Goal: Transaction & Acquisition: Purchase product/service

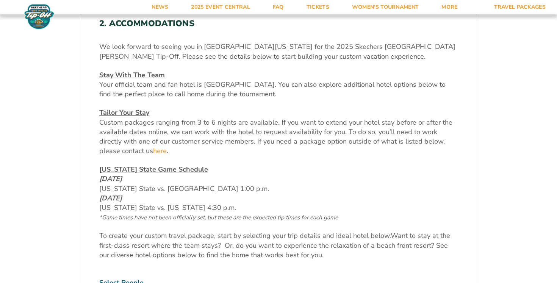
scroll to position [359, 0]
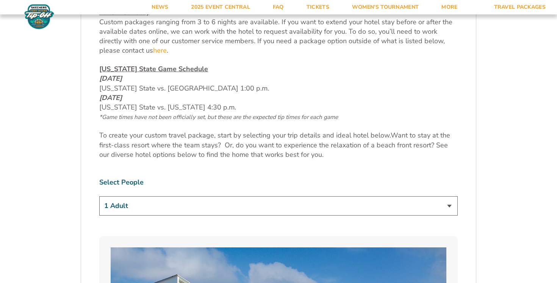
click at [287, 201] on select "1 Adult 2 Adults 3 Adults 4 Adults 2 Adults + 1 Child 2 Adults + 2 Children 2 A…" at bounding box center [278, 205] width 358 height 19
select select "2 Adults + 1 Child"
click at [99, 196] on select "1 Adult 2 Adults 3 Adults 4 Adults 2 Adults + 1 Child 2 Adults + 2 Children 2 A…" at bounding box center [278, 205] width 358 height 19
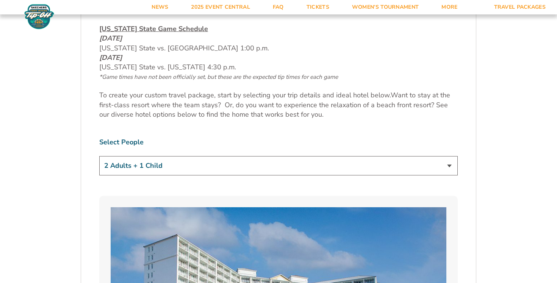
scroll to position [416, 0]
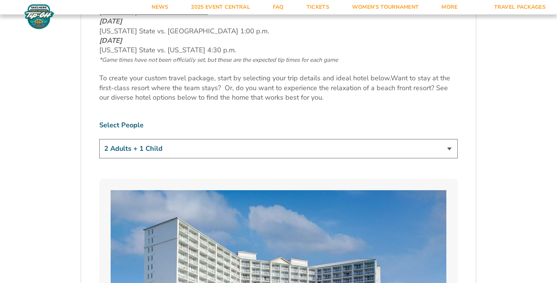
click at [168, 147] on select "1 Adult 2 Adults 3 Adults 4 Adults 2 Adults + 1 Child 2 Adults + 2 Children 2 A…" at bounding box center [278, 148] width 358 height 19
click at [99, 139] on select "1 Adult 2 Adults 3 Adults 4 Adults 2 Adults + 1 Child 2 Adults + 2 Children 2 A…" at bounding box center [278, 148] width 358 height 19
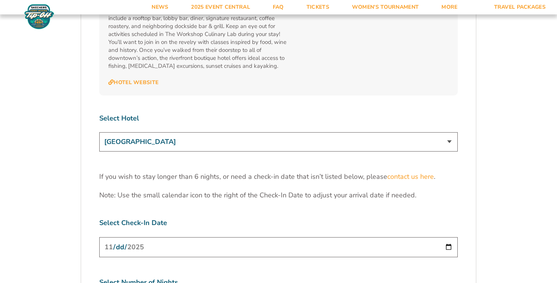
scroll to position [2348, 0]
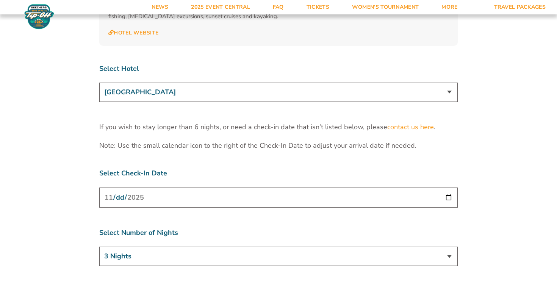
click at [156, 247] on select "3 Nights 4 Nights 5 Nights 6 Nights" at bounding box center [278, 256] width 358 height 19
select select "4 Nights"
click at [99, 247] on select "3 Nights 4 Nights 5 Nights 6 Nights" at bounding box center [278, 256] width 358 height 19
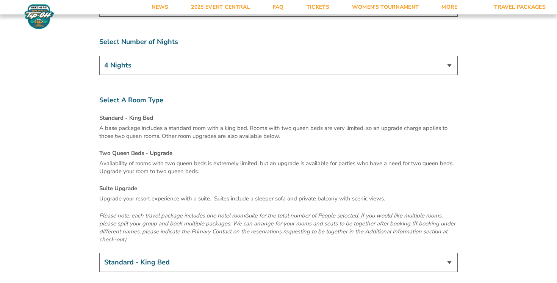
scroll to position [2608, 0]
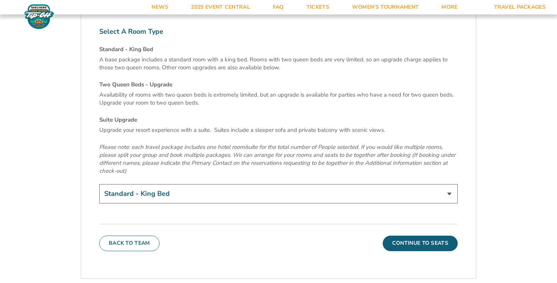
click at [371, 184] on select "Standard - King Bed Two Queen Beds - Upgrade (+$15 per night) Suite Upgrade (+$…" at bounding box center [278, 193] width 358 height 19
click at [99, 184] on select "Standard - King Bed Two Queen Beds - Upgrade (+$15 per night) Suite Upgrade (+$…" at bounding box center [278, 193] width 358 height 19
click at [426, 236] on button "Continue To Seats" at bounding box center [419, 243] width 75 height 15
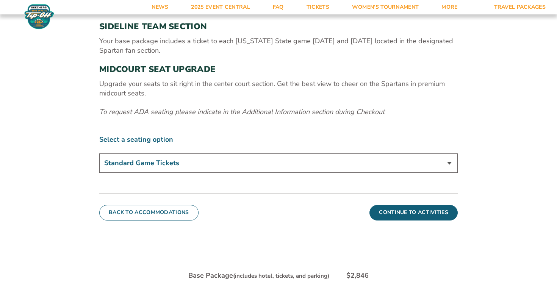
scroll to position [301, 0]
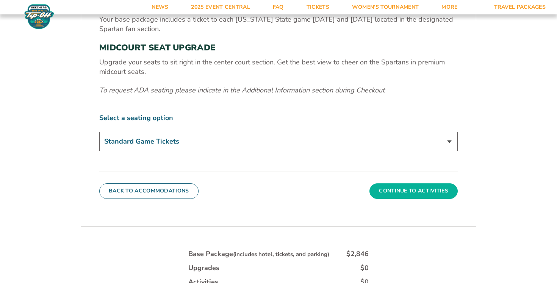
click at [399, 193] on button "Continue To Activities" at bounding box center [413, 190] width 88 height 15
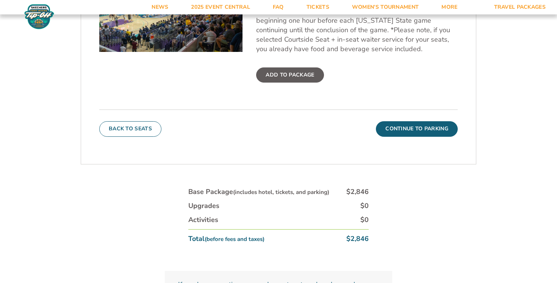
scroll to position [265, 0]
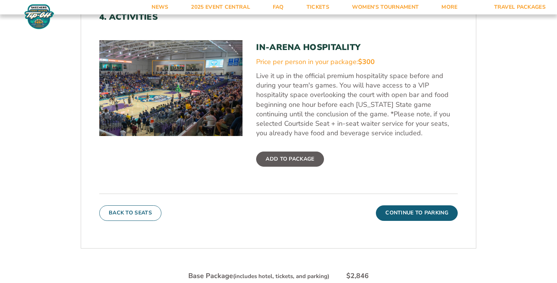
click at [284, 158] on label "Add To Package" at bounding box center [289, 158] width 67 height 15
click at [0, 0] on input "Add To Package" at bounding box center [0, 0] width 0 height 0
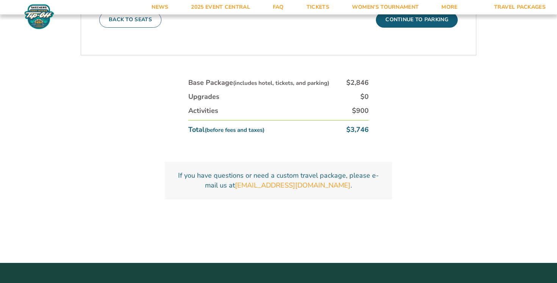
scroll to position [335, 0]
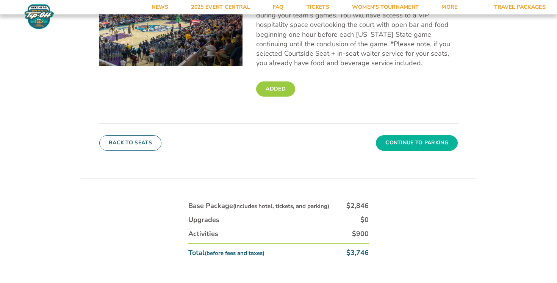
click at [410, 139] on button "Continue To Parking" at bounding box center [417, 142] width 82 height 15
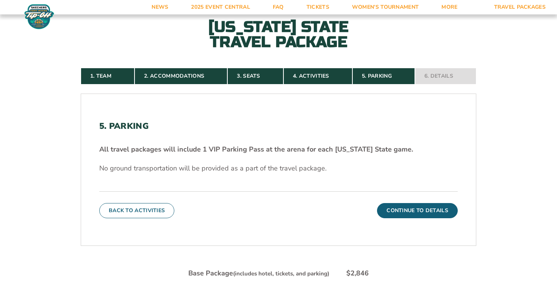
scroll to position [209, 0]
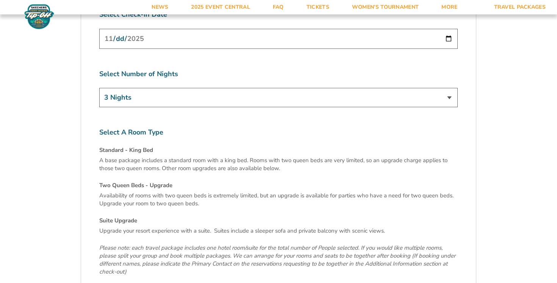
scroll to position [2574, 0]
